Goal: Navigation & Orientation: Find specific page/section

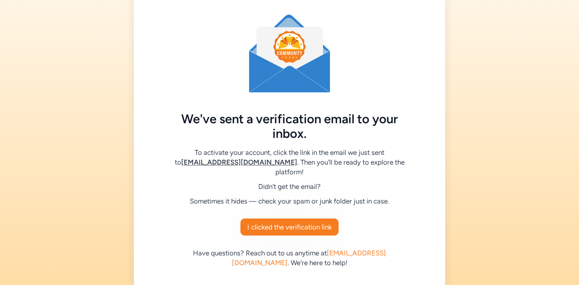
scroll to position [17, 0]
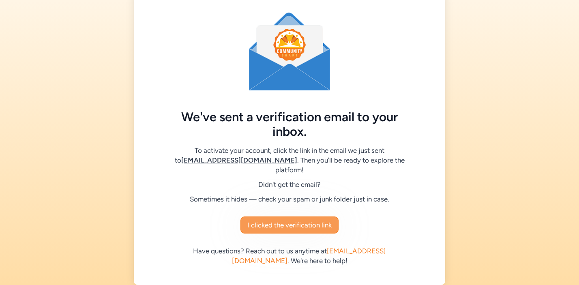
click at [314, 220] on span "I clicked the verification link" at bounding box center [289, 225] width 84 height 10
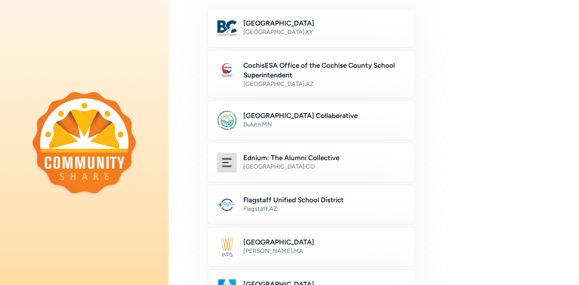
scroll to position [98, 0]
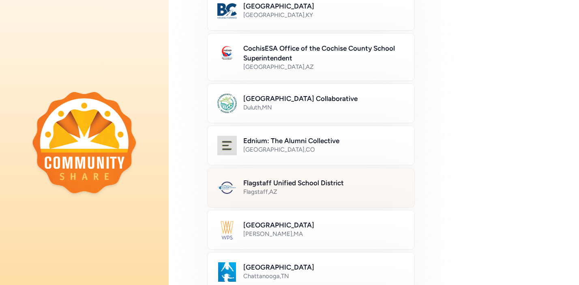
click at [283, 198] on div "Flagstaff Unified School District Flagstaff , AZ" at bounding box center [311, 188] width 208 height 40
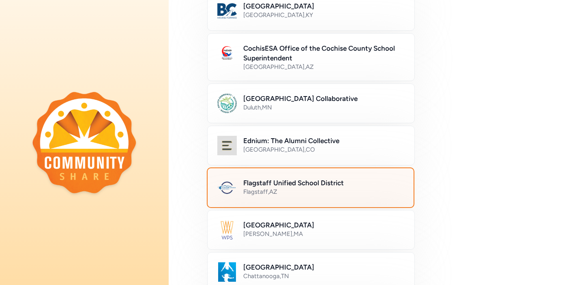
click at [283, 198] on div "Flagstaff Unified School District Flagstaff , AZ" at bounding box center [311, 188] width 208 height 41
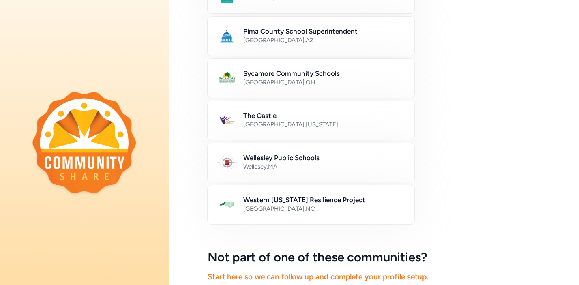
scroll to position [490, 0]
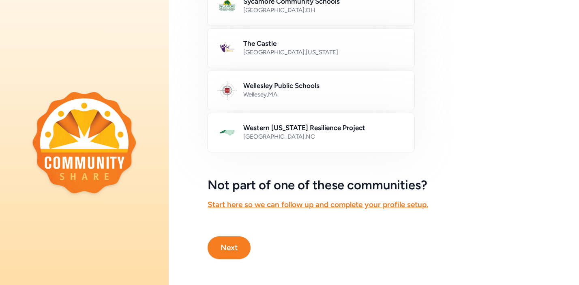
click at [230, 252] on button "Next" at bounding box center [229, 248] width 43 height 23
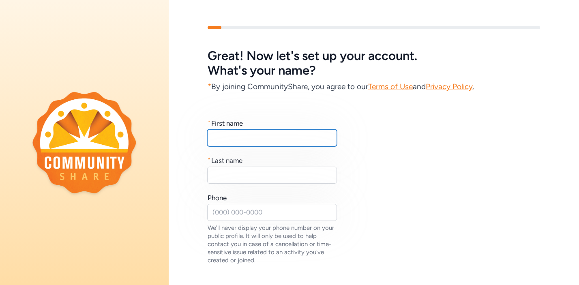
click at [257, 133] on input "text" at bounding box center [272, 137] width 130 height 17
type input "Morgan"
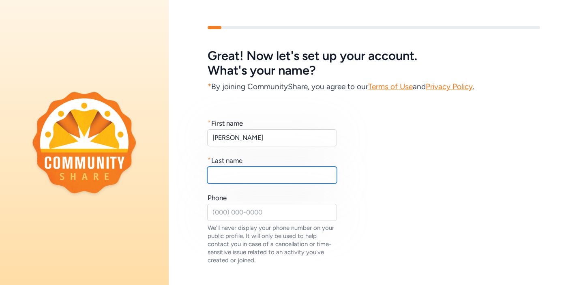
click at [244, 182] on input "text" at bounding box center [272, 175] width 130 height 17
type input "Hirst"
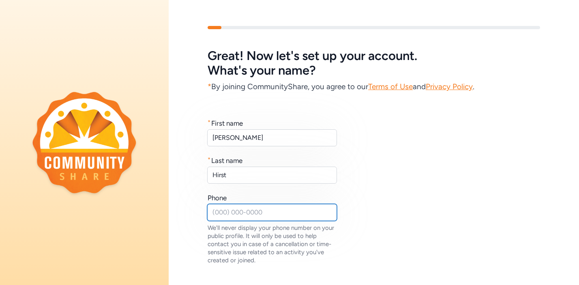
click at [275, 206] on input "text" at bounding box center [272, 212] width 130 height 17
type input "9512192746"
click at [383, 213] on div "* First name Morgan * Last name Hirst Phone 9512192746 We'll never display your…" at bounding box center [374, 191] width 333 height 146
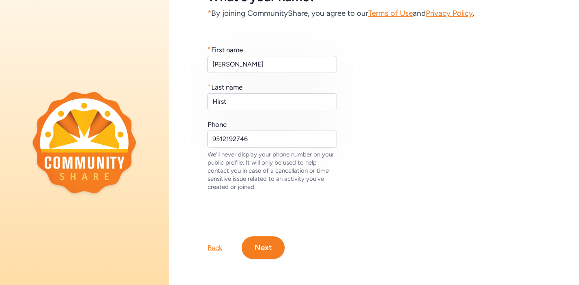
click at [274, 246] on button "Next" at bounding box center [263, 248] width 43 height 23
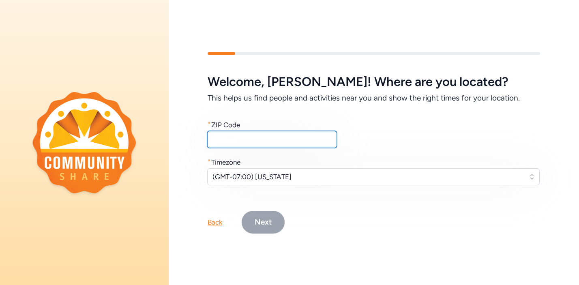
click at [266, 133] on input "text" at bounding box center [272, 139] width 130 height 17
type input "86004"
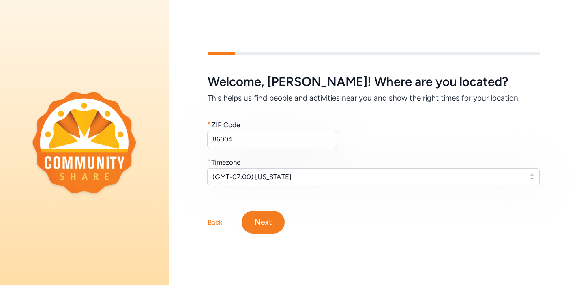
click at [275, 219] on button "Next" at bounding box center [263, 222] width 43 height 23
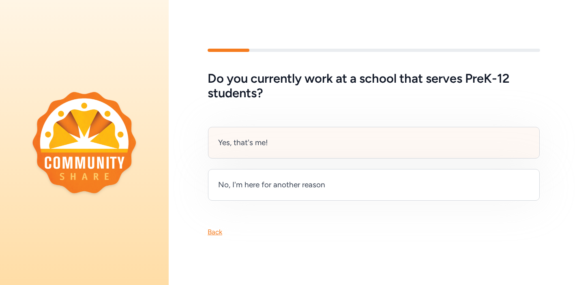
click at [297, 153] on div "Yes, that's me!" at bounding box center [374, 143] width 332 height 32
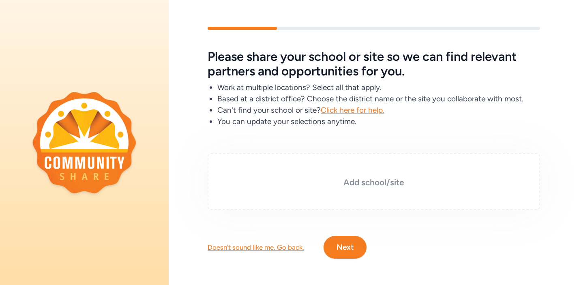
click at [348, 175] on div "Add school/site" at bounding box center [374, 181] width 333 height 57
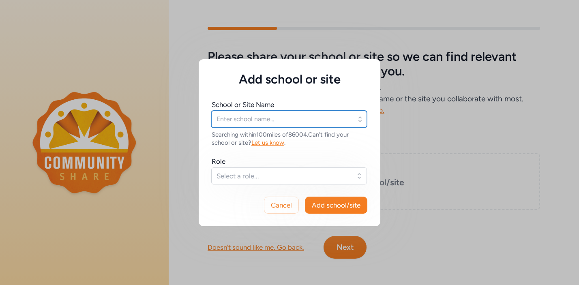
click at [246, 117] on input "text" at bounding box center [289, 119] width 156 height 17
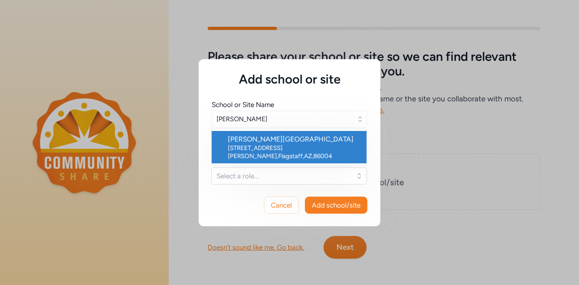
click at [245, 141] on div "Thomas Elementary School" at bounding box center [294, 139] width 132 height 10
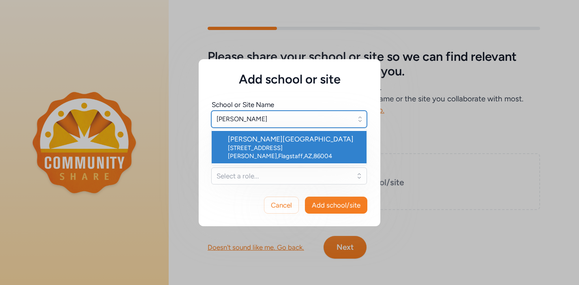
type input "Thomas Elementary School"
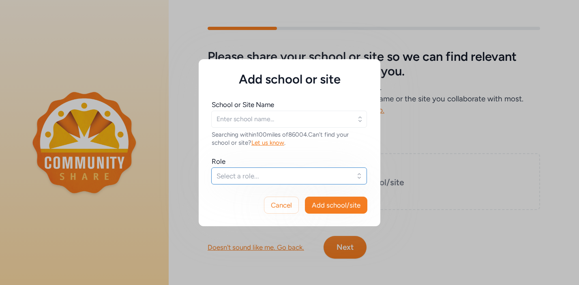
type input "Thomas Elementary School"
click at [249, 179] on span "Select a role..." at bounding box center [284, 176] width 134 height 10
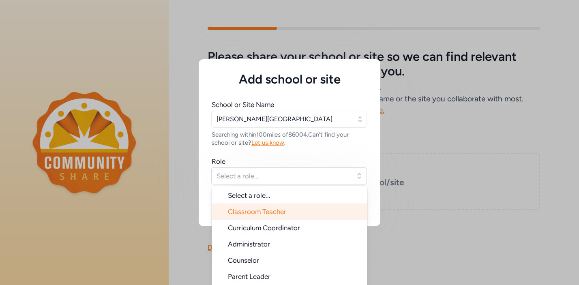
click at [254, 213] on span "Classroom Teacher" at bounding box center [257, 212] width 58 height 8
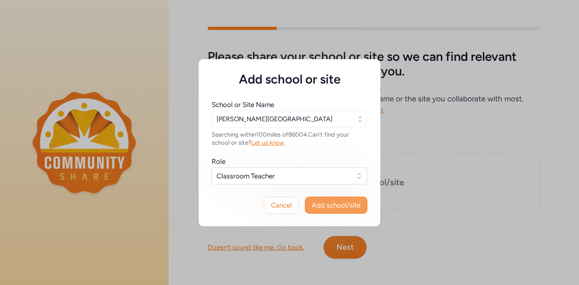
click at [330, 207] on span "Add school/site" at bounding box center [336, 205] width 49 height 10
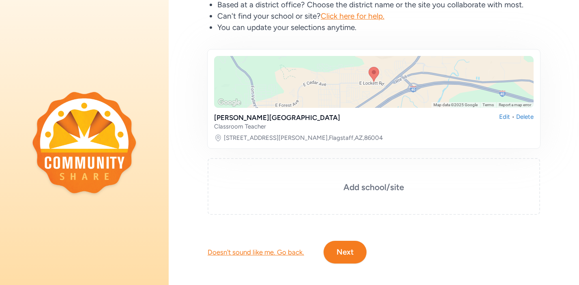
scroll to position [94, 0]
click at [352, 262] on button "Next" at bounding box center [345, 251] width 43 height 23
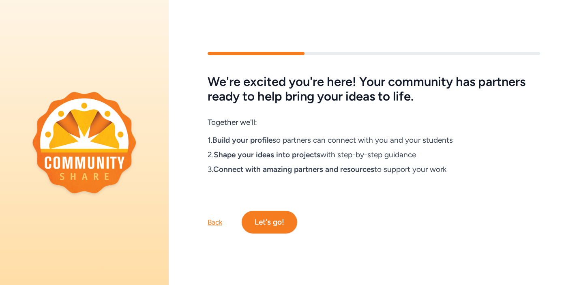
click at [273, 222] on button "Let's go!" at bounding box center [270, 222] width 56 height 23
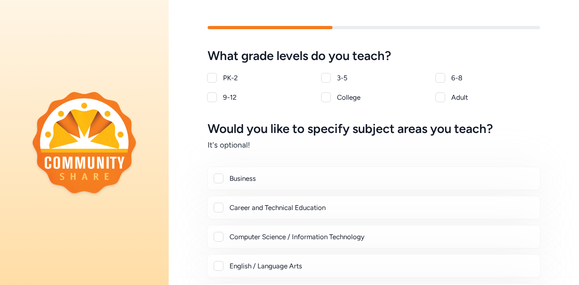
click at [214, 76] on div at bounding box center [212, 78] width 10 height 10
checkbox input "true"
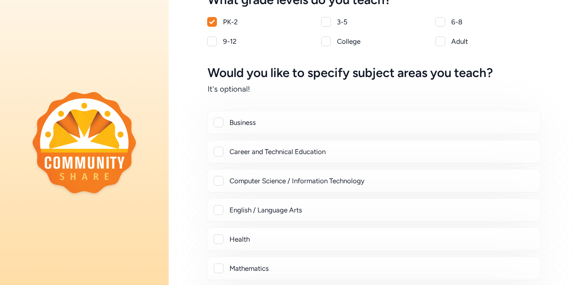
scroll to position [56, 0]
click at [215, 209] on div at bounding box center [219, 210] width 10 height 10
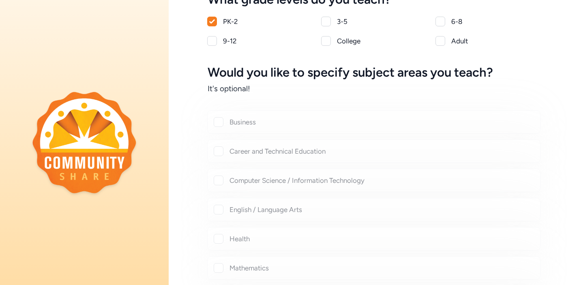
checkbox input "true"
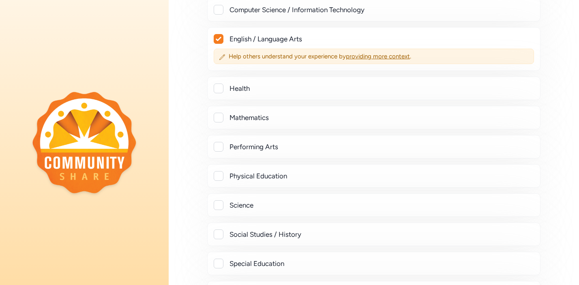
scroll to position [228, 0]
click at [217, 198] on div "Science" at bounding box center [373, 205] width 333 height 24
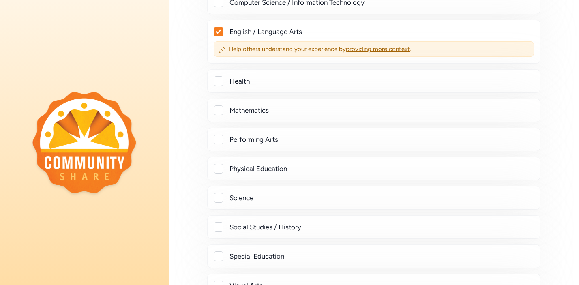
scroll to position [241, 0]
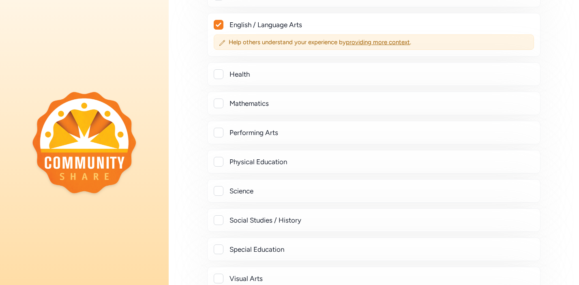
click at [222, 192] on div at bounding box center [219, 191] width 10 height 10
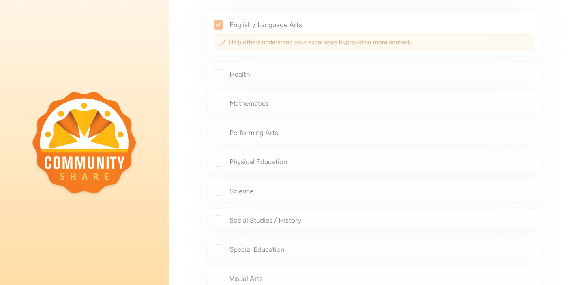
checkbox input "true"
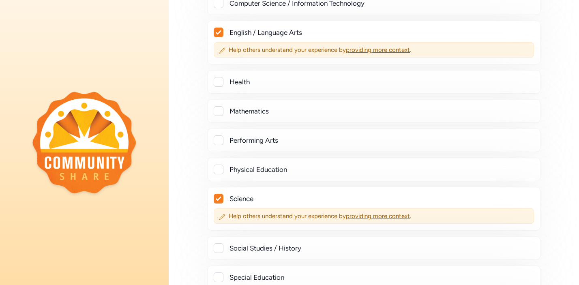
scroll to position [233, 0]
click at [222, 108] on div at bounding box center [219, 112] width 10 height 10
checkbox input "true"
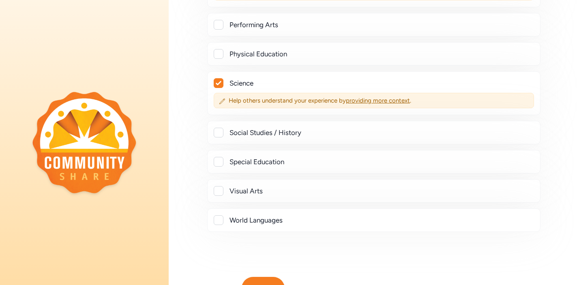
scroll to position [370, 0]
click at [217, 130] on div at bounding box center [219, 132] width 10 height 10
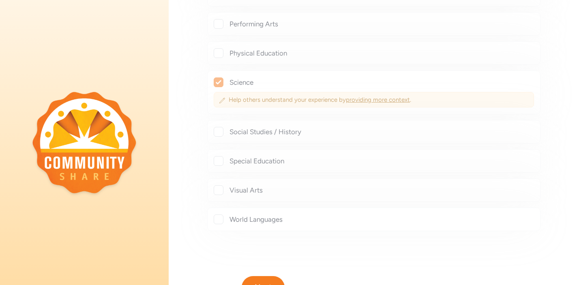
checkbox input "true"
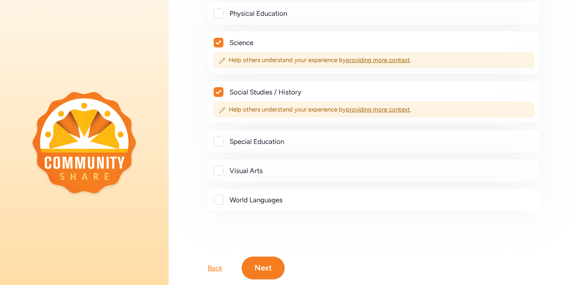
scroll to position [430, 0]
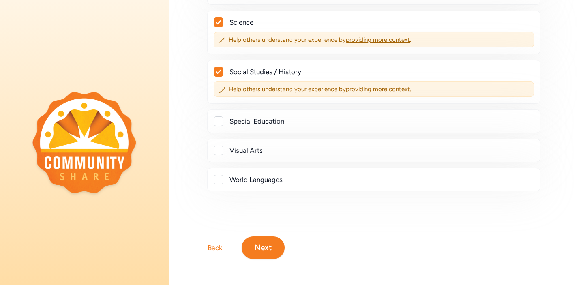
click at [265, 250] on button "Next" at bounding box center [263, 248] width 43 height 23
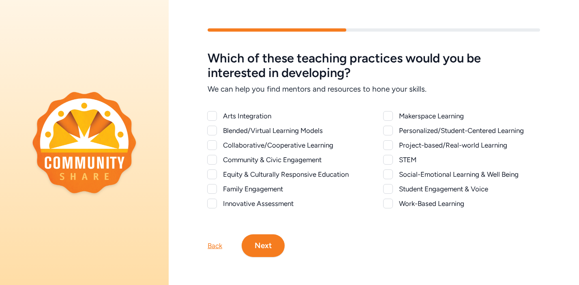
click at [258, 242] on button "Next" at bounding box center [263, 245] width 43 height 23
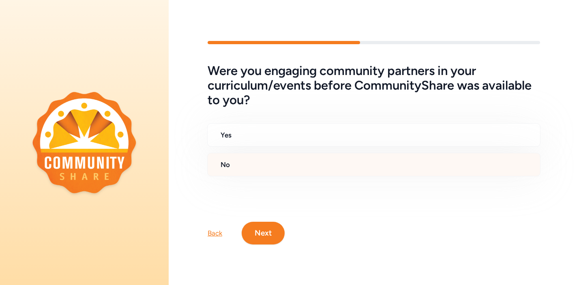
click at [252, 172] on div "No" at bounding box center [373, 165] width 333 height 24
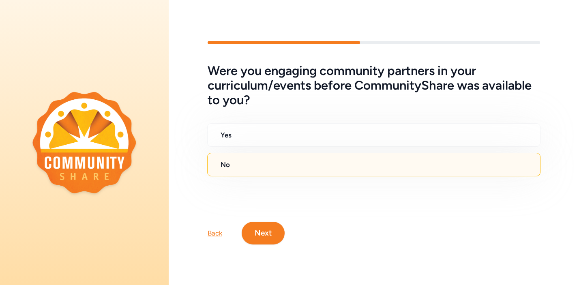
click at [260, 228] on button "Next" at bounding box center [263, 233] width 43 height 23
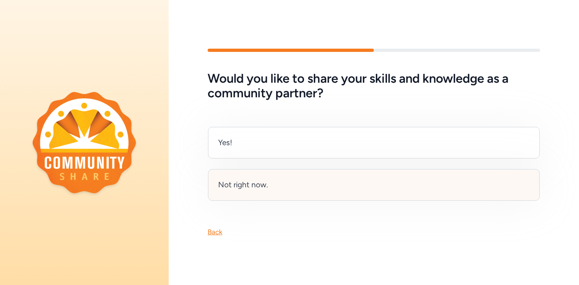
click at [265, 183] on div "Not right now." at bounding box center [243, 184] width 50 height 11
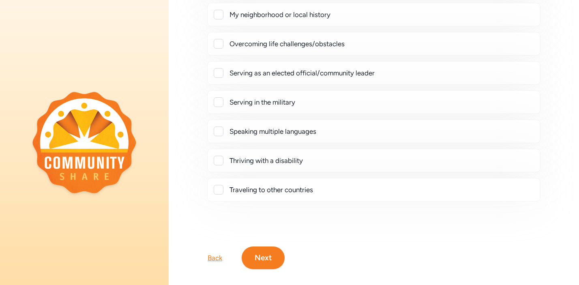
scroll to position [182, 0]
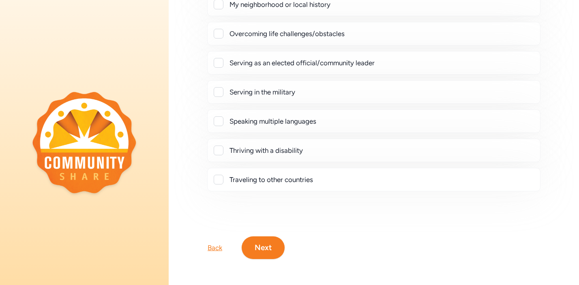
click at [269, 243] on button "Next" at bounding box center [263, 248] width 43 height 23
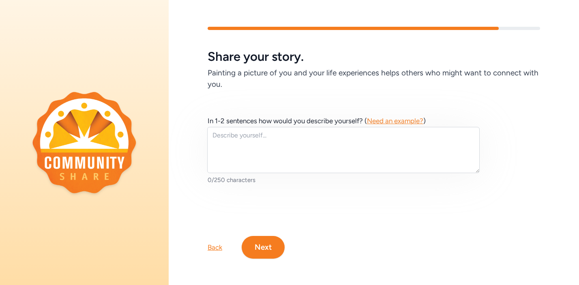
click at [258, 246] on button "Next" at bounding box center [263, 247] width 43 height 23
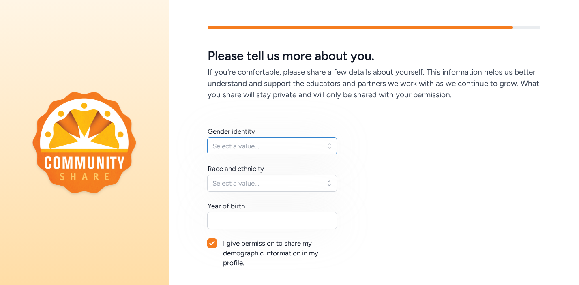
click at [257, 145] on span "Select a value..." at bounding box center [267, 146] width 108 height 10
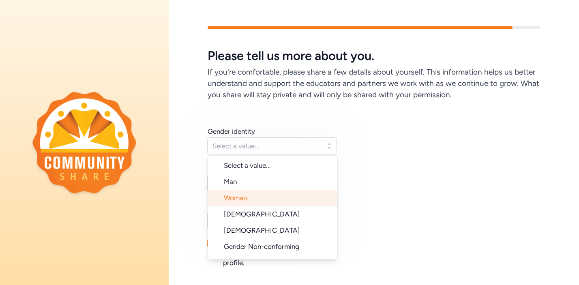
click at [256, 202] on li "Woman" at bounding box center [273, 198] width 130 height 16
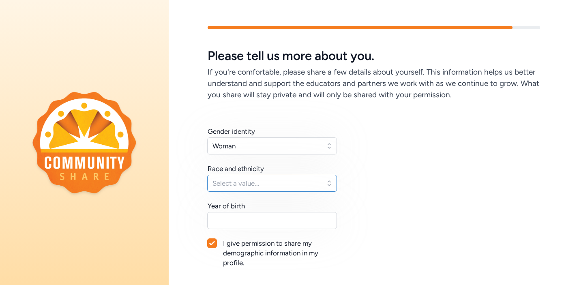
click at [259, 182] on span "Select a value..." at bounding box center [267, 184] width 108 height 10
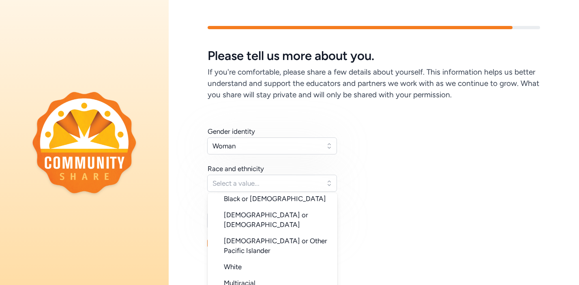
scroll to position [77, 0]
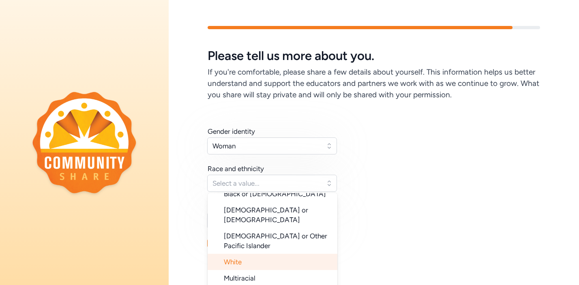
click at [269, 254] on li "White" at bounding box center [273, 262] width 130 height 16
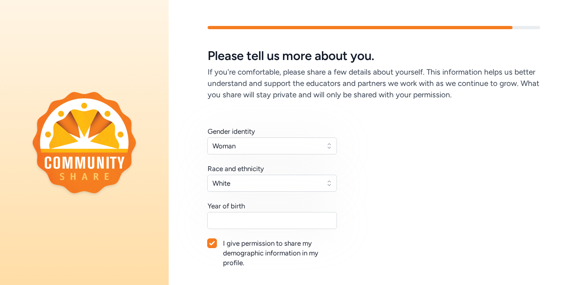
click at [361, 230] on div "Gender identity Woman Race and ethnicity White Year of birth I give permission …" at bounding box center [374, 207] width 333 height 161
click at [240, 215] on input "text" at bounding box center [272, 220] width 130 height 17
type input "2001"
click at [422, 186] on div "Gender identity Woman Race and ethnicity White Year of birth 2001 I give permis…" at bounding box center [374, 207] width 333 height 161
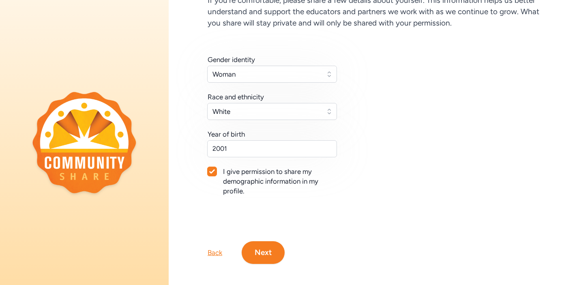
click at [257, 252] on button "Next" at bounding box center [263, 252] width 43 height 23
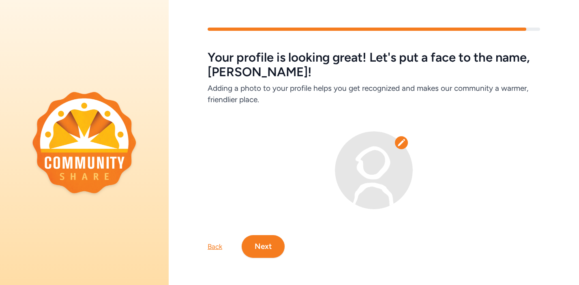
click at [265, 244] on button "Next" at bounding box center [263, 246] width 43 height 23
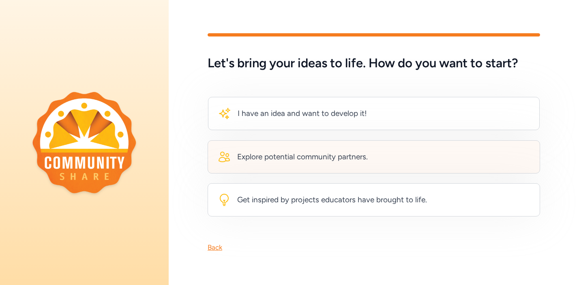
click at [323, 160] on div "Explore potential community partners." at bounding box center [302, 156] width 131 height 11
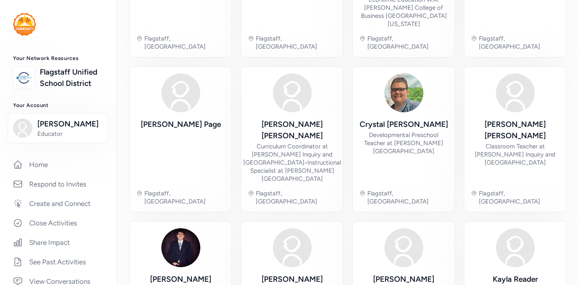
scroll to position [330, 0]
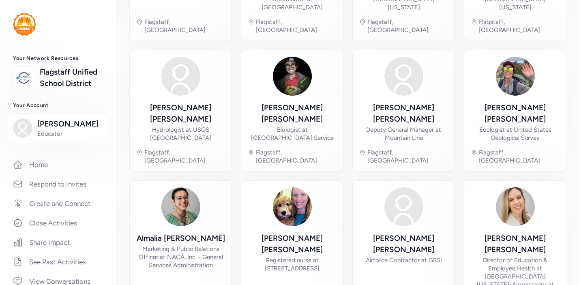
scroll to position [322, 0]
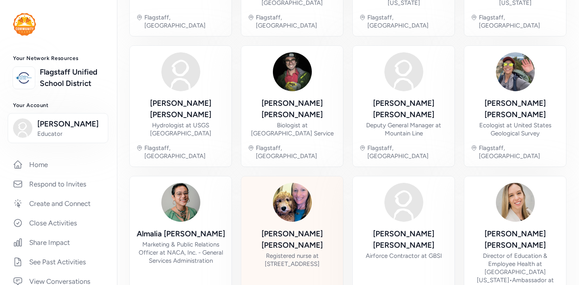
click at [280, 228] on div "Patricia Moore" at bounding box center [292, 239] width 89 height 23
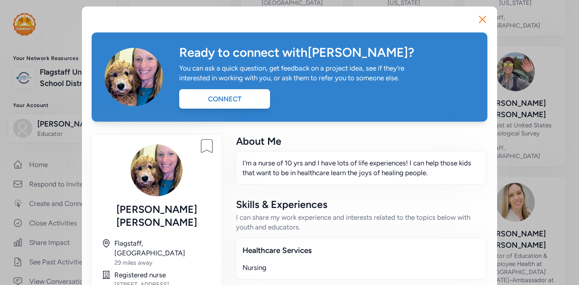
click at [157, 171] on img at bounding box center [157, 170] width 52 height 52
click at [487, 16] on icon "button" at bounding box center [482, 19] width 13 height 13
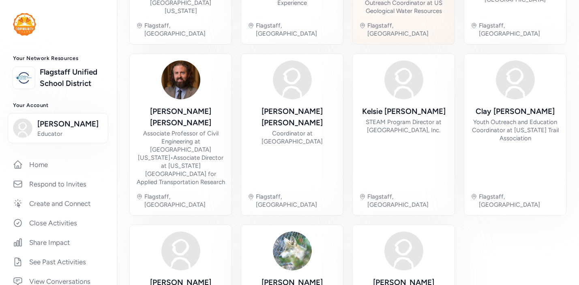
scroll to position [313, 0]
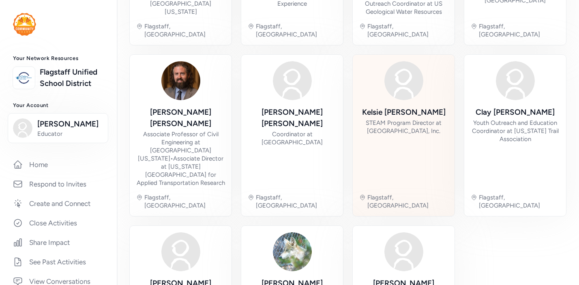
click at [415, 119] on div "STEAM Program Director at Tynkertopia, Inc." at bounding box center [403, 127] width 89 height 16
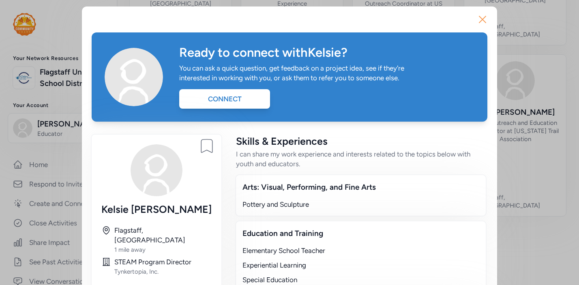
click at [486, 16] on icon "button" at bounding box center [483, 19] width 6 height 6
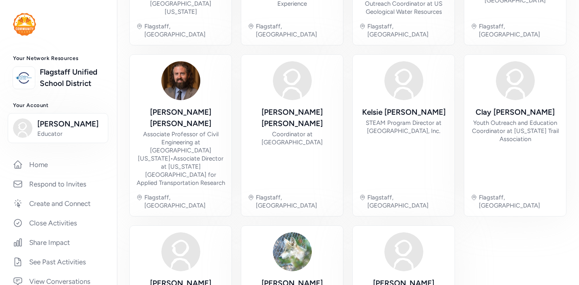
scroll to position [314, 0]
click at [456, 223] on div "Jenifer Ramirez Flagstaff, AZ Shelli Dea Flagstaff, AZ Cristina Bowen Flagstaff…" at bounding box center [348, 65] width 437 height 578
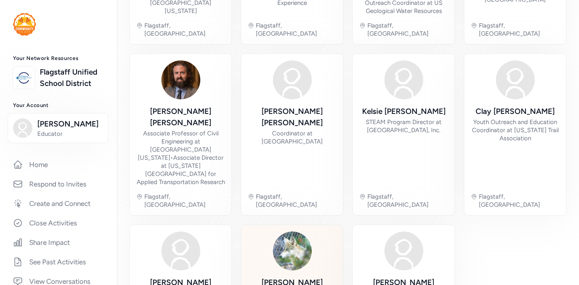
click at [285, 277] on div "Claire Musser" at bounding box center [292, 288] width 89 height 23
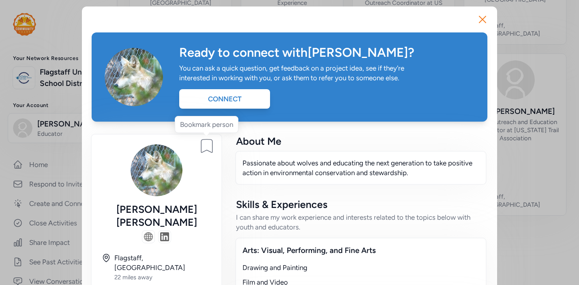
click at [204, 148] on icon at bounding box center [206, 146] width 11 height 13
click at [477, 24] on icon "button" at bounding box center [482, 19] width 13 height 13
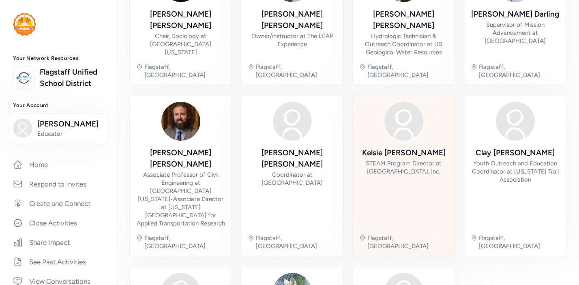
scroll to position [272, 0]
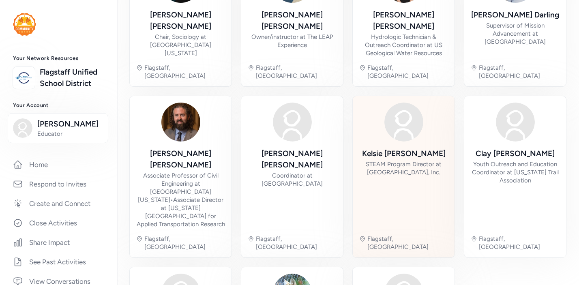
click at [424, 103] on div "Kelsie Murphy STEAM Program Director at Tynkertopia, Inc. Flagstaff, AZ" at bounding box center [403, 177] width 89 height 148
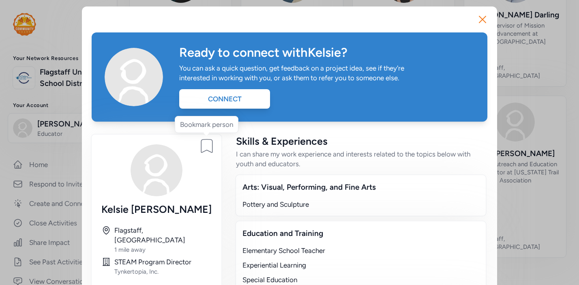
click at [200, 145] on icon at bounding box center [207, 146] width 16 height 16
click at [481, 22] on icon "button" at bounding box center [482, 19] width 13 height 13
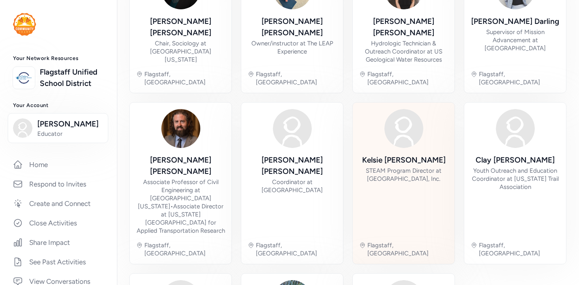
scroll to position [314, 0]
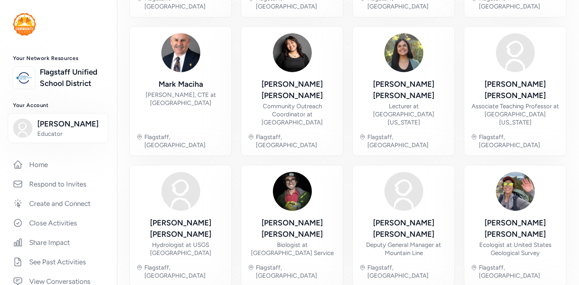
scroll to position [202, 0]
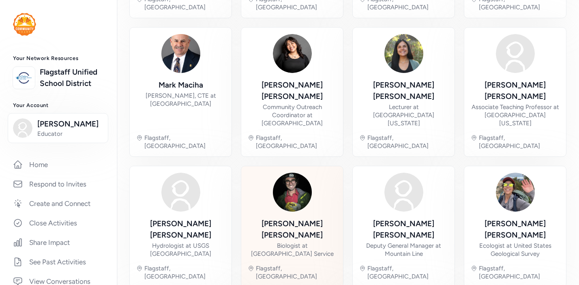
click at [290, 173] on div "Samuel Hay-Roe Biologist at National Park Service Flagstaff, AZ" at bounding box center [292, 227] width 89 height 108
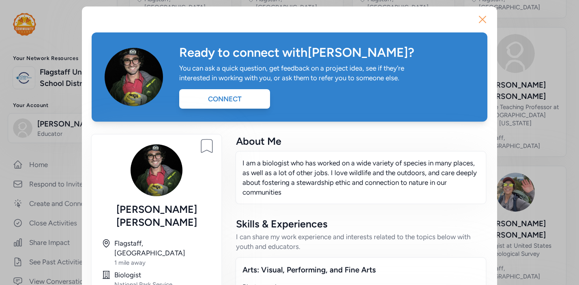
click at [483, 14] on icon "button" at bounding box center [482, 19] width 13 height 13
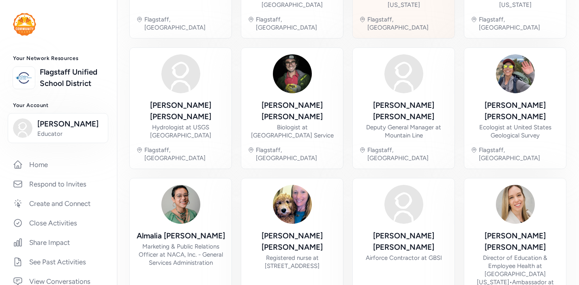
scroll to position [322, 0]
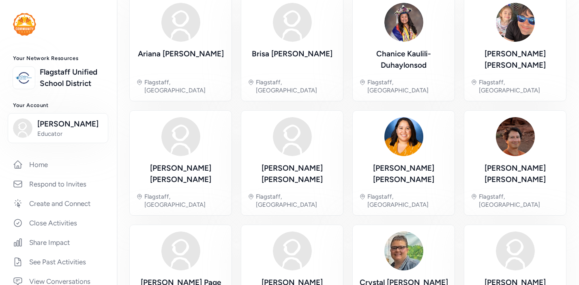
scroll to position [62, 0]
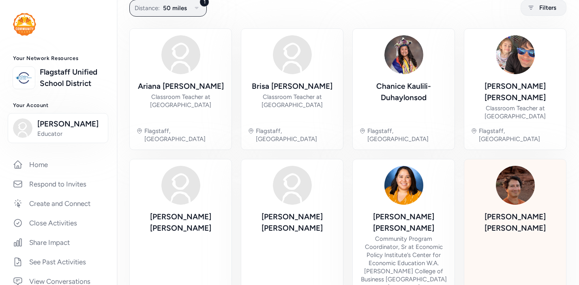
click at [509, 172] on img at bounding box center [515, 185] width 39 height 39
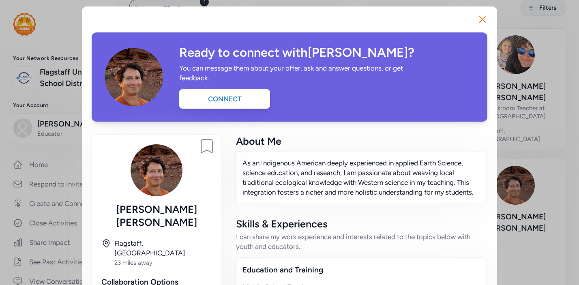
click at [205, 140] on icon at bounding box center [206, 146] width 11 height 13
click at [486, 18] on icon "button" at bounding box center [482, 19] width 13 height 13
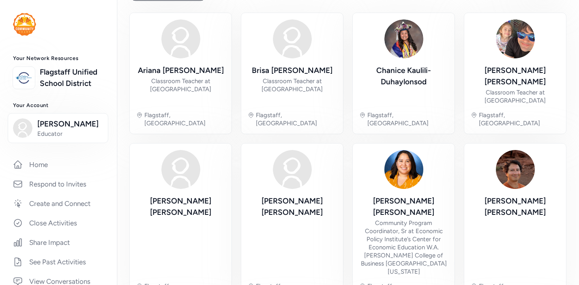
scroll to position [80, 0]
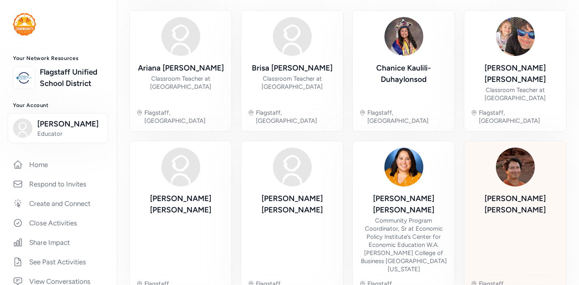
click at [518, 148] on img at bounding box center [515, 167] width 39 height 39
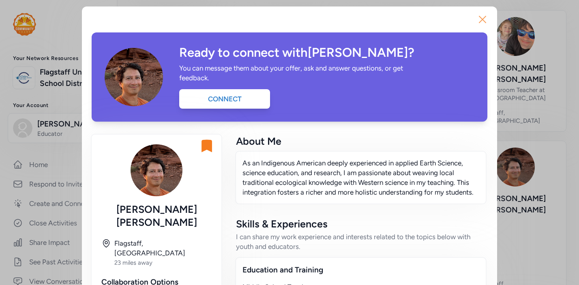
click at [487, 27] on button "Close" at bounding box center [483, 19] width 26 height 26
